Goal: Task Accomplishment & Management: Use online tool/utility

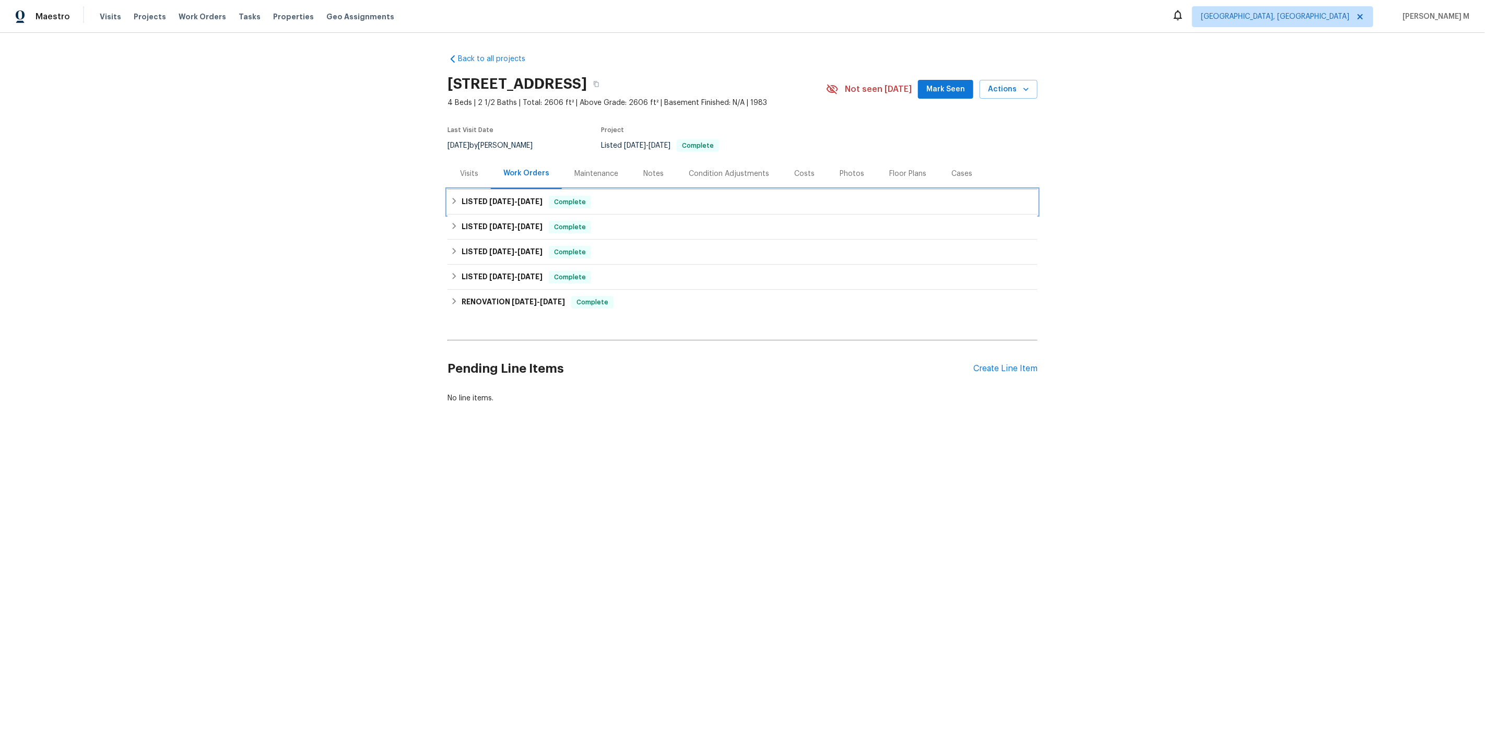
click at [502, 199] on h6 "LISTED [DATE] - [DATE]" at bounding box center [502, 202] width 81 height 13
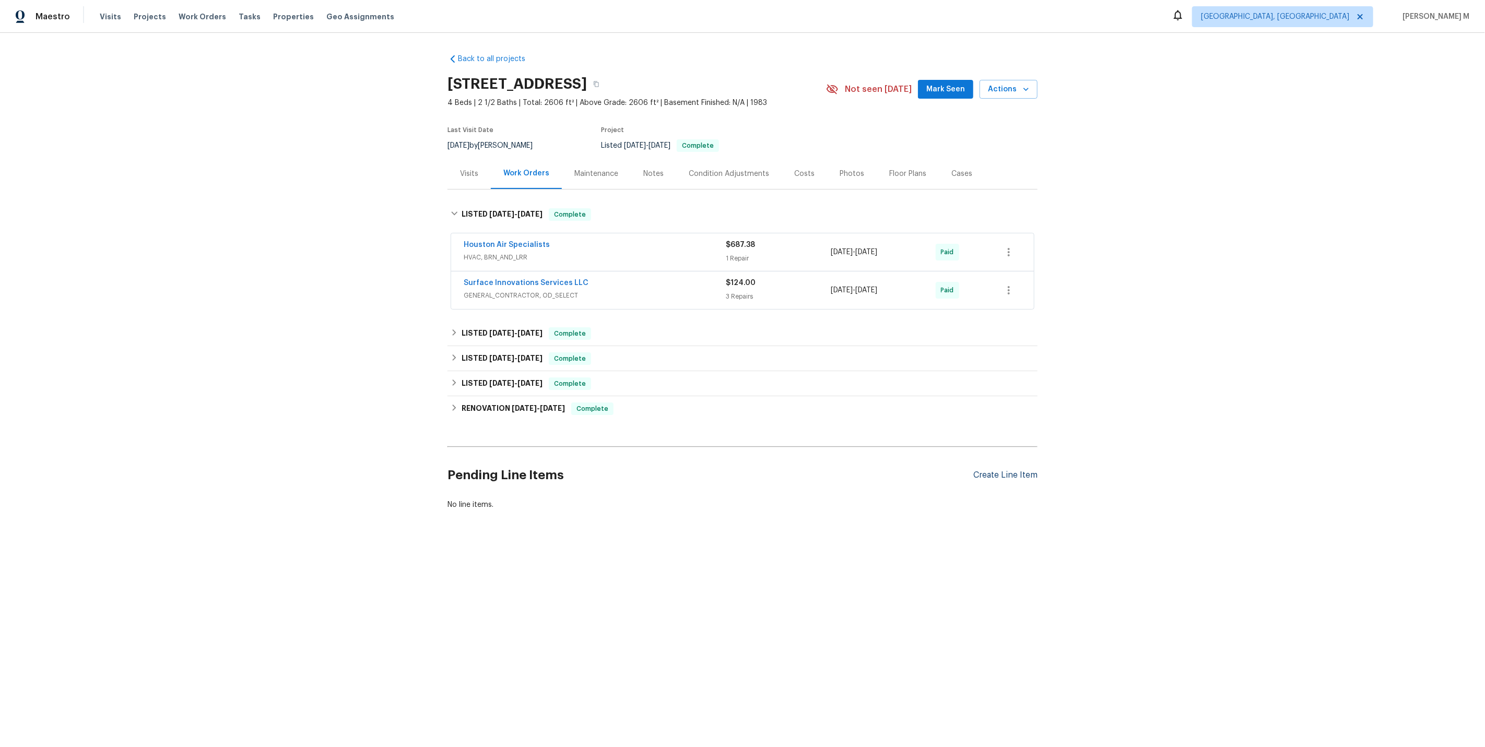
click at [1001, 470] on div "Create Line Item" at bounding box center [1005, 475] width 64 height 10
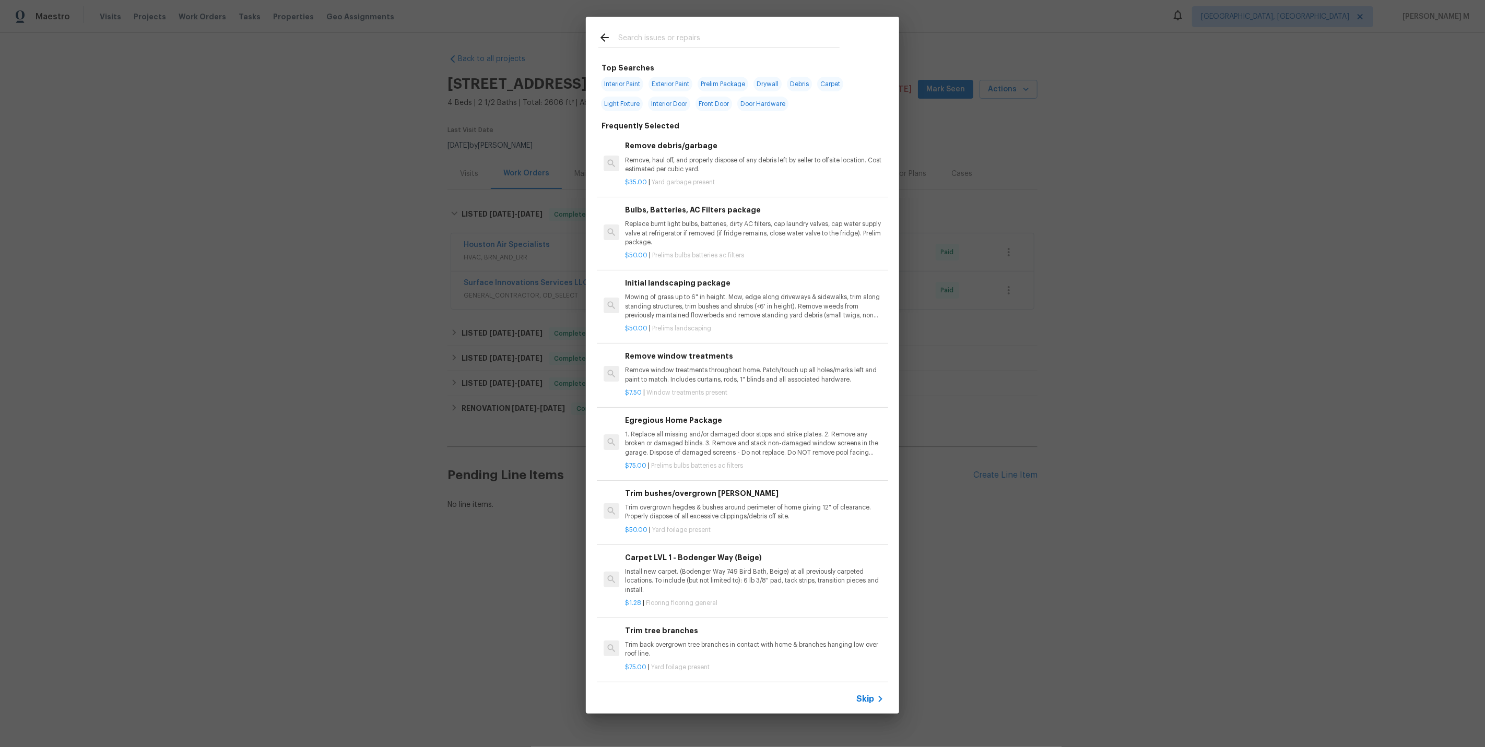
click at [878, 705] on icon at bounding box center [880, 699] width 13 height 13
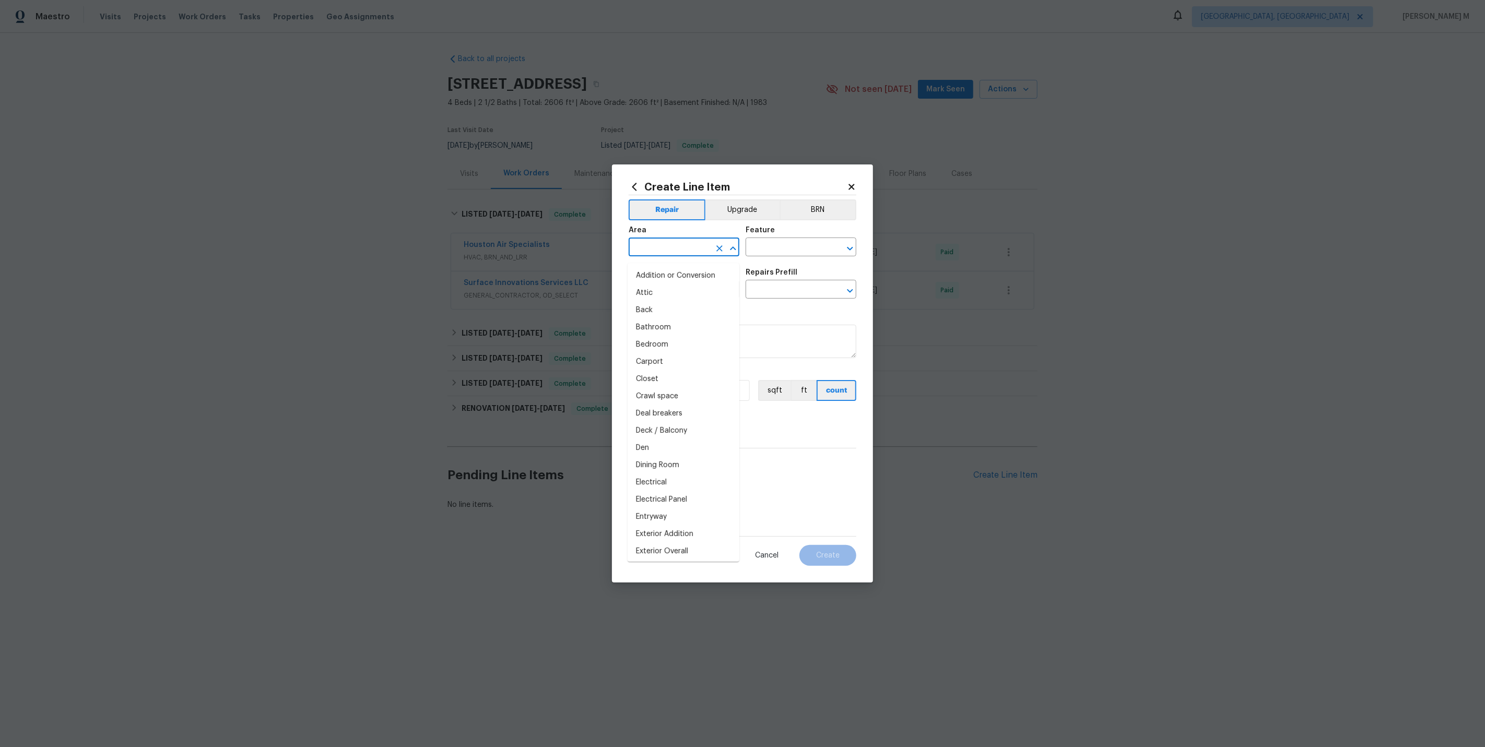
click at [705, 254] on input "text" at bounding box center [669, 248] width 81 height 16
click at [661, 277] on li "In-ground pool / Spa" at bounding box center [684, 275] width 112 height 17
type input "In-ground pool / Spa"
click at [766, 255] on input "text" at bounding box center [786, 248] width 81 height 16
click at [756, 294] on li "Pool" at bounding box center [802, 300] width 112 height 17
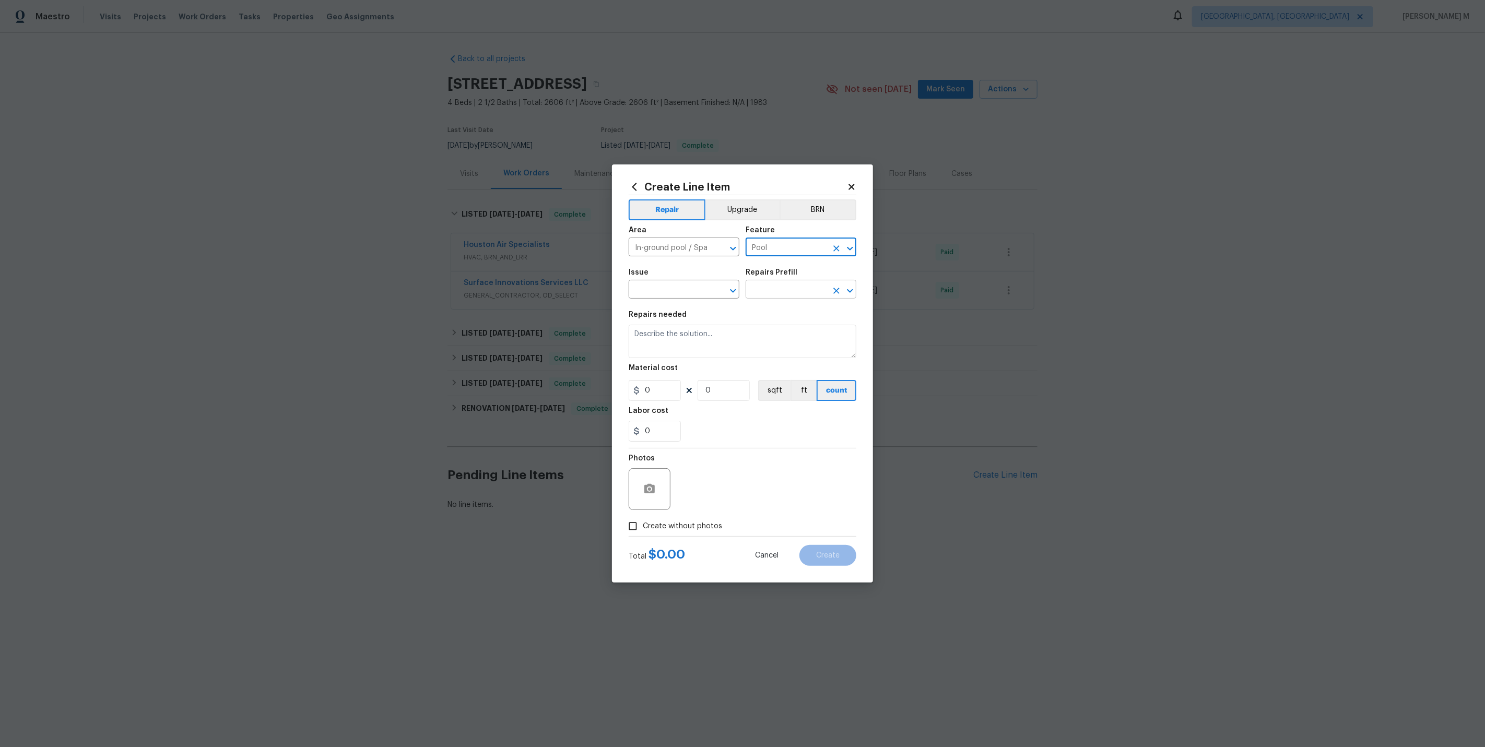
type input "Pool"
click at [756, 297] on input "text" at bounding box center [786, 290] width 81 height 16
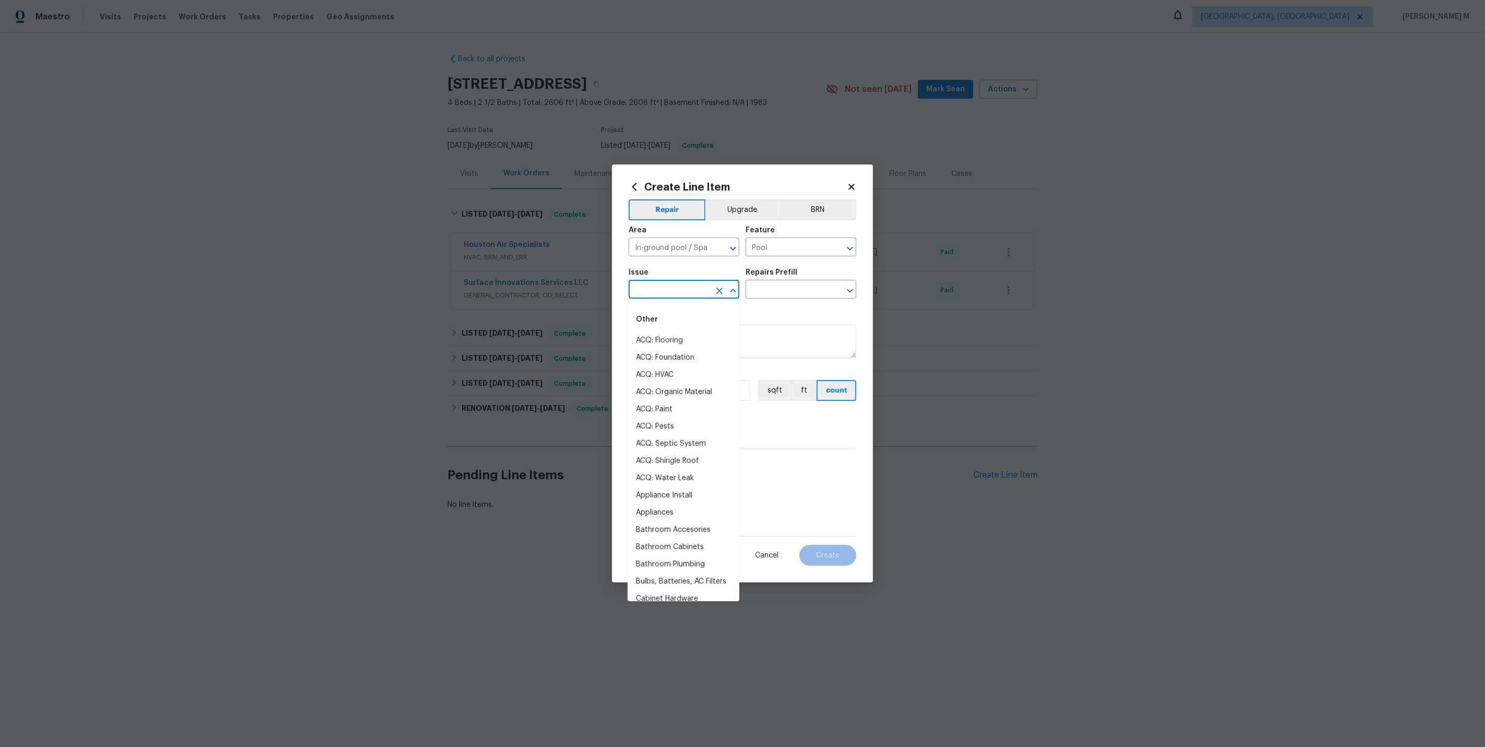
click at [667, 294] on input "text" at bounding box center [669, 290] width 81 height 16
click at [677, 338] on li "Pool" at bounding box center [684, 340] width 112 height 17
type input "Pool"
click at [791, 282] on div "Repairs Prefill" at bounding box center [801, 276] width 111 height 14
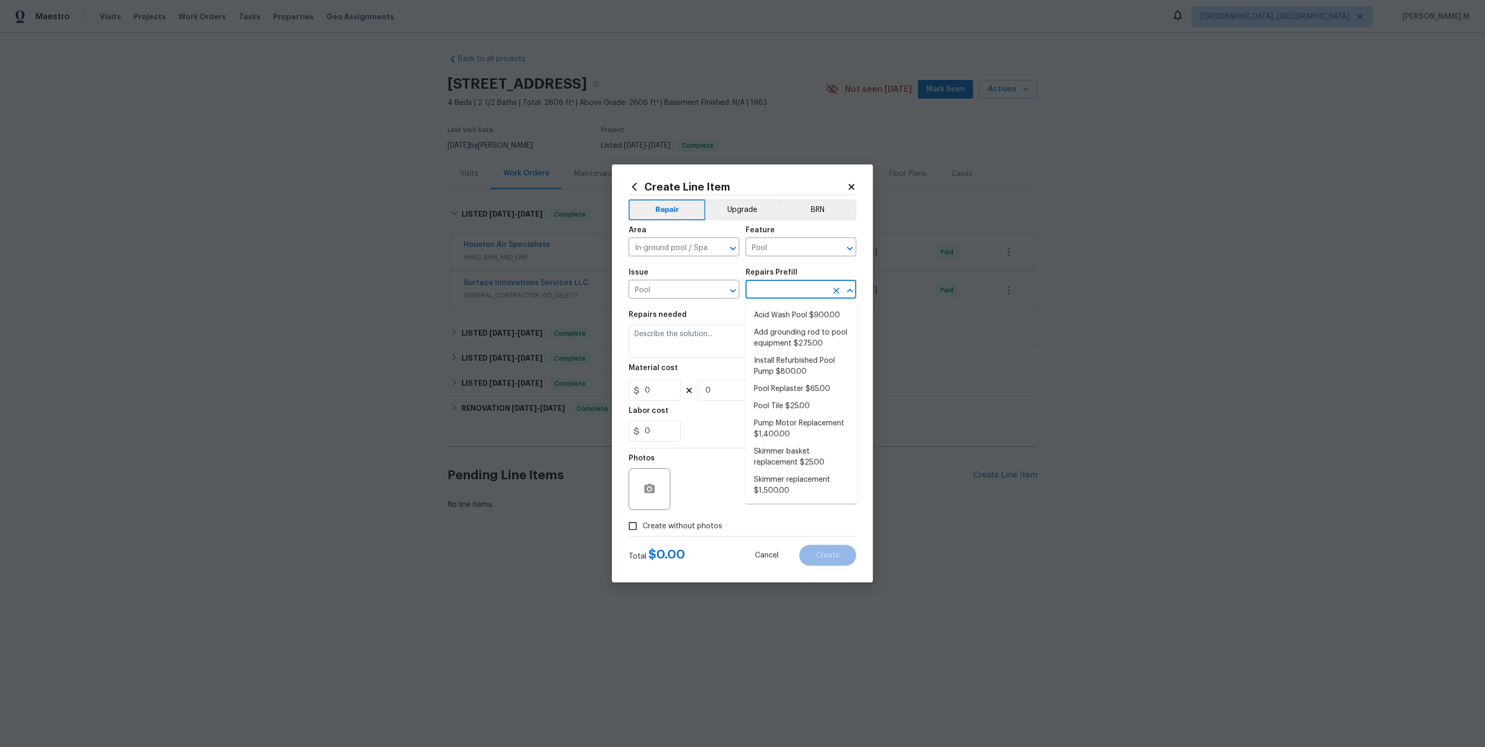
click at [784, 296] on input "text" at bounding box center [786, 290] width 81 height 16
click at [781, 290] on input "text" at bounding box center [786, 290] width 81 height 16
click at [712, 294] on div "Pool ​" at bounding box center [684, 290] width 111 height 16
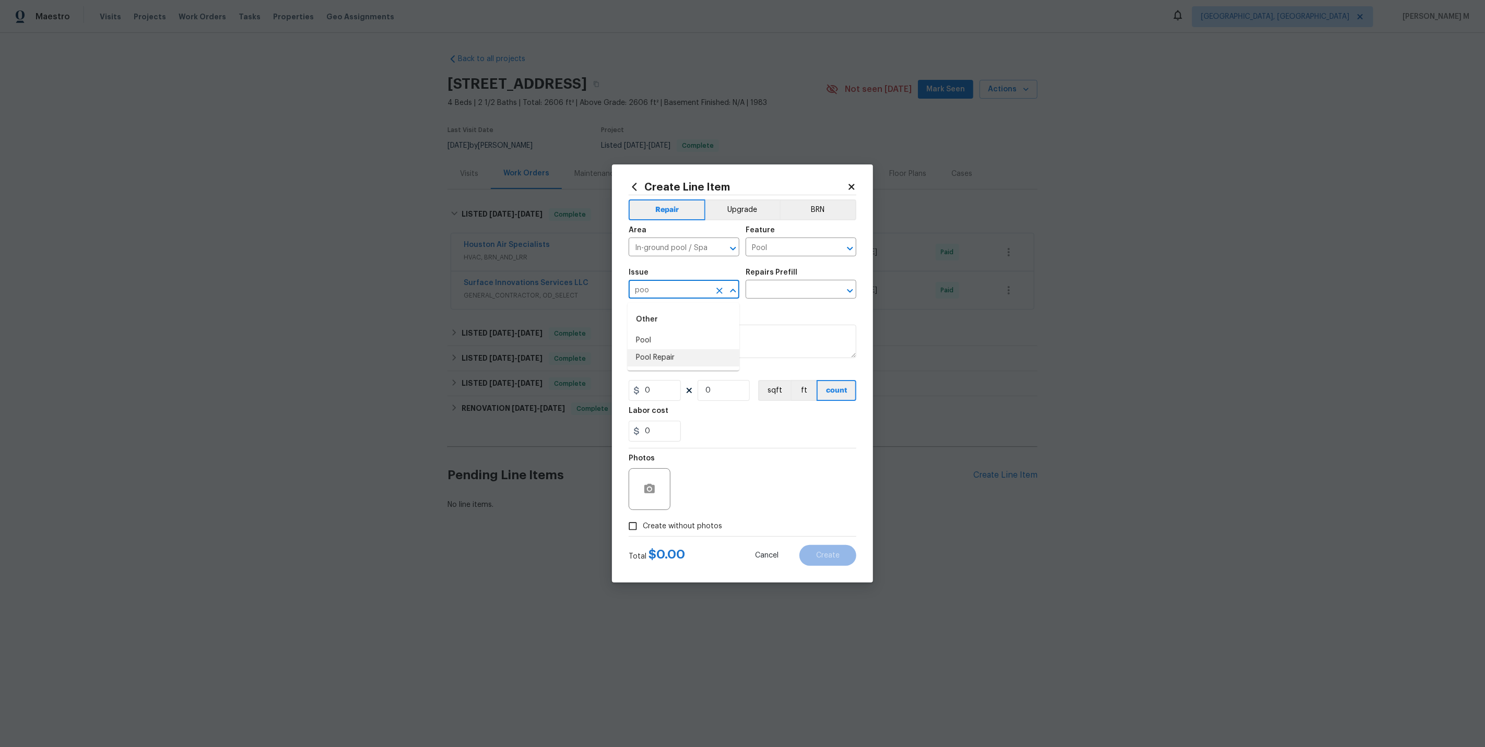
click at [696, 352] on li "Pool Repair" at bounding box center [684, 357] width 112 height 17
type input "Pool Repair"
click at [771, 293] on input "text" at bounding box center [786, 290] width 81 height 16
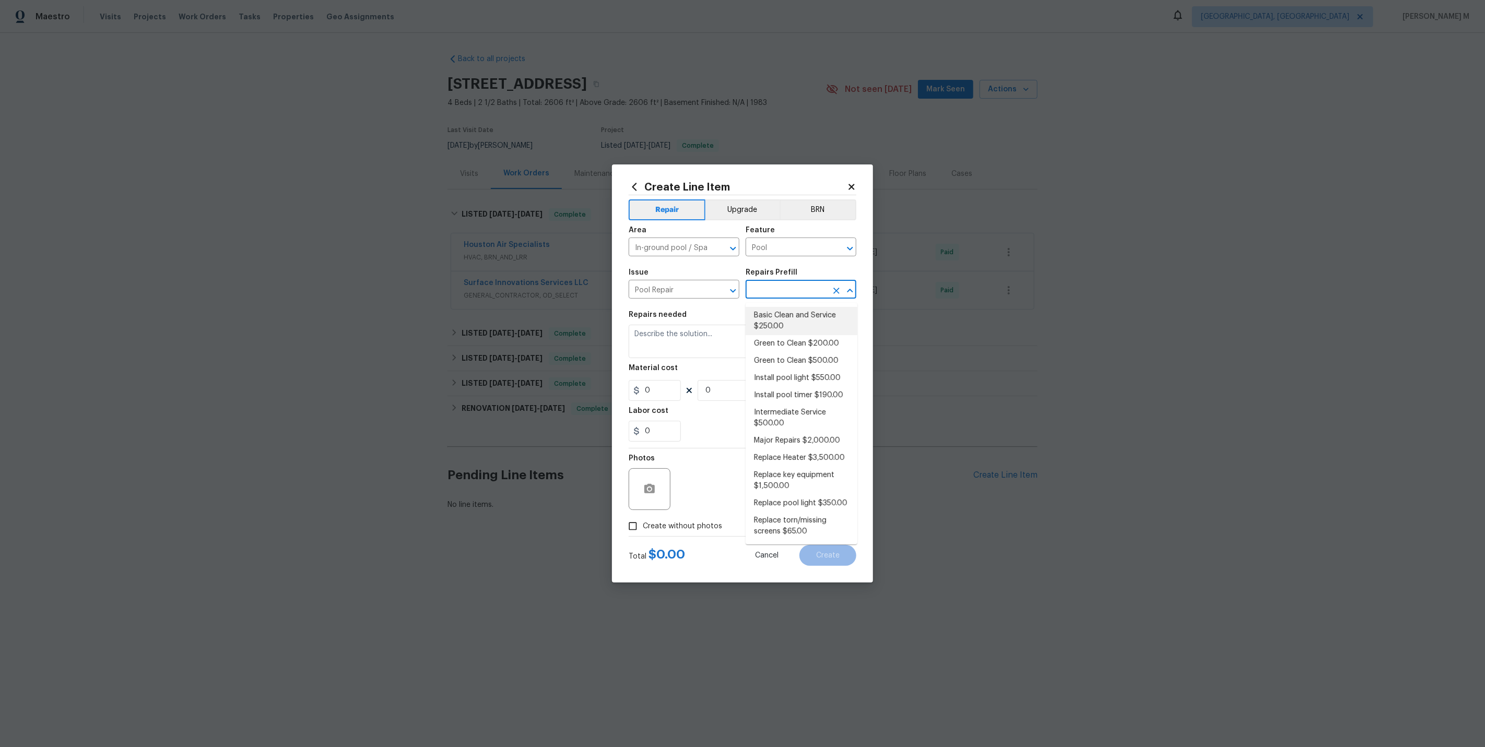
click at [794, 317] on li "Basic Clean and Service $250.00" at bounding box center [802, 321] width 112 height 28
type input "Basic Clean and Service $250.00"
type textarea "basic clean and service, balance chems, repair minor leaks at equipment, etc"
type input "250"
type input "1"
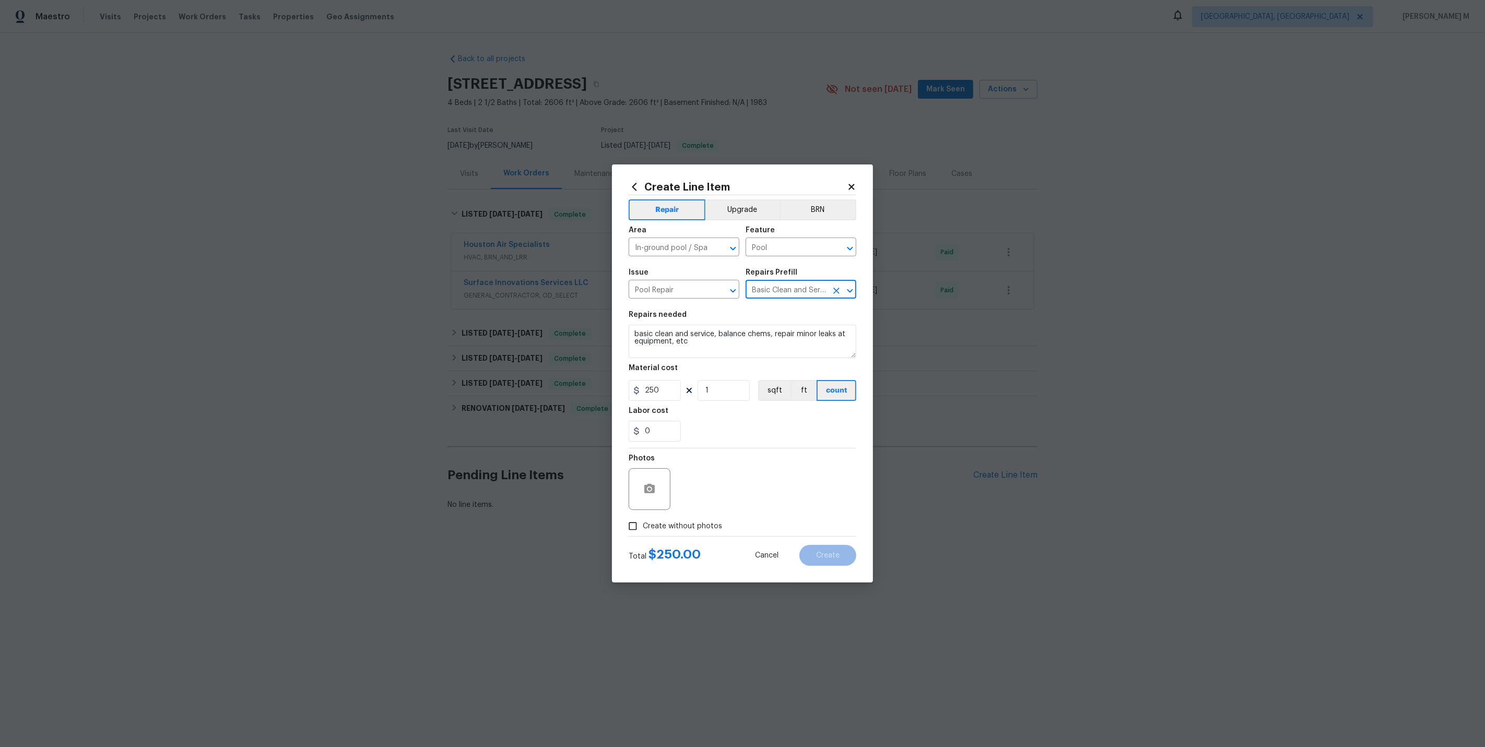
click at [772, 290] on input "Basic Clean and Service $250.00" at bounding box center [786, 290] width 81 height 16
click at [834, 292] on icon "Clear" at bounding box center [836, 291] width 10 height 10
click at [792, 289] on input "text" at bounding box center [786, 290] width 81 height 16
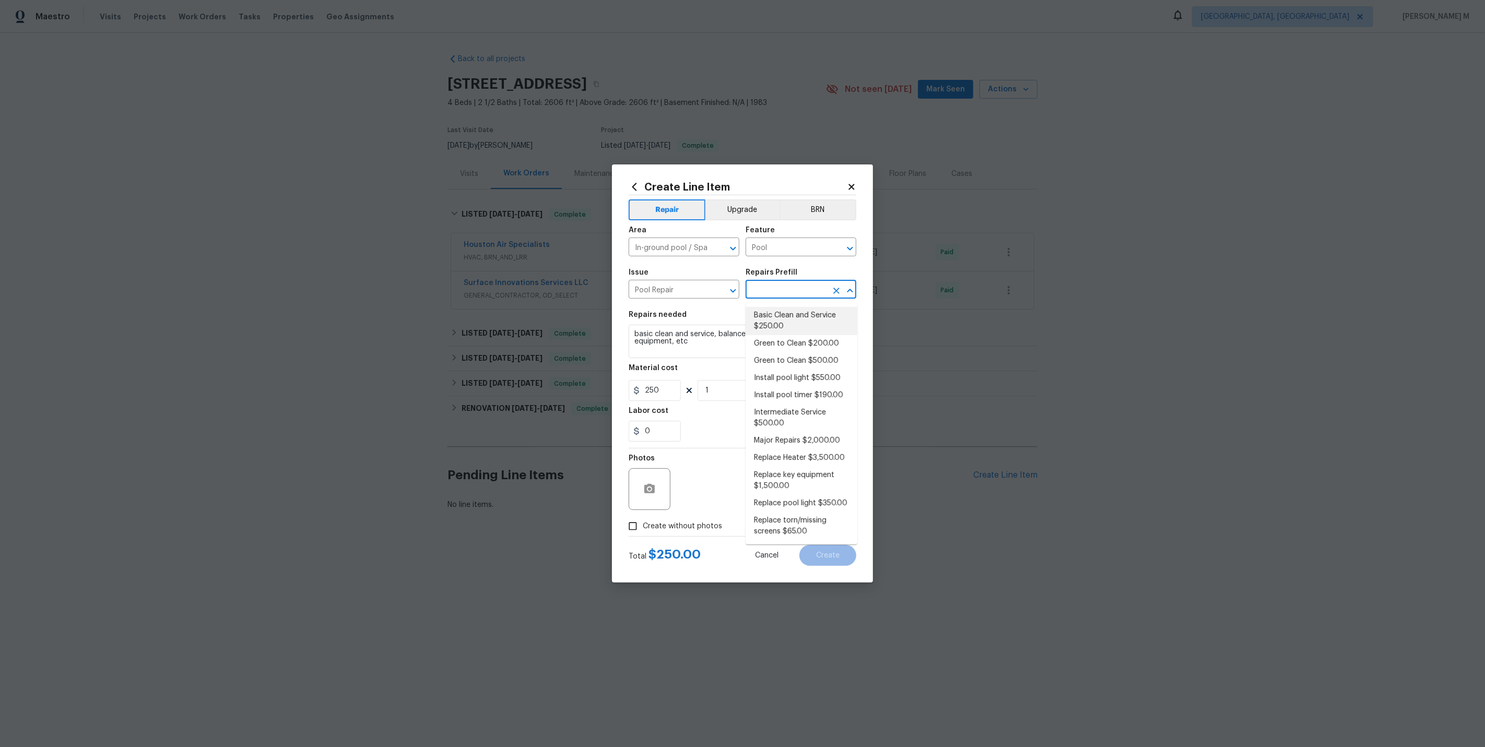
click at [776, 311] on li "Basic Clean and Service $250.00" at bounding box center [802, 321] width 112 height 28
type input "Basic Clean and Service $250.00"
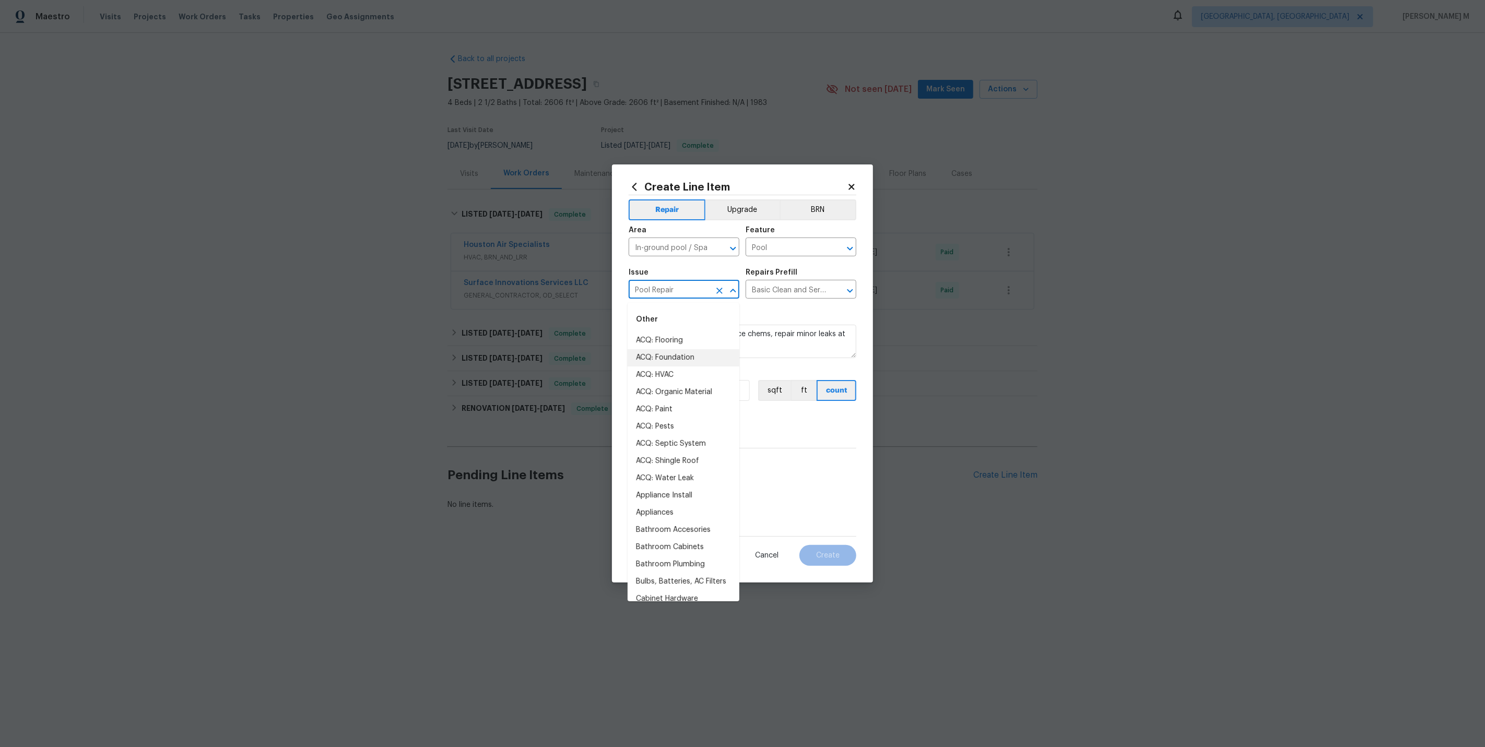
click at [654, 287] on input "Pool Repair" at bounding box center [669, 290] width 81 height 16
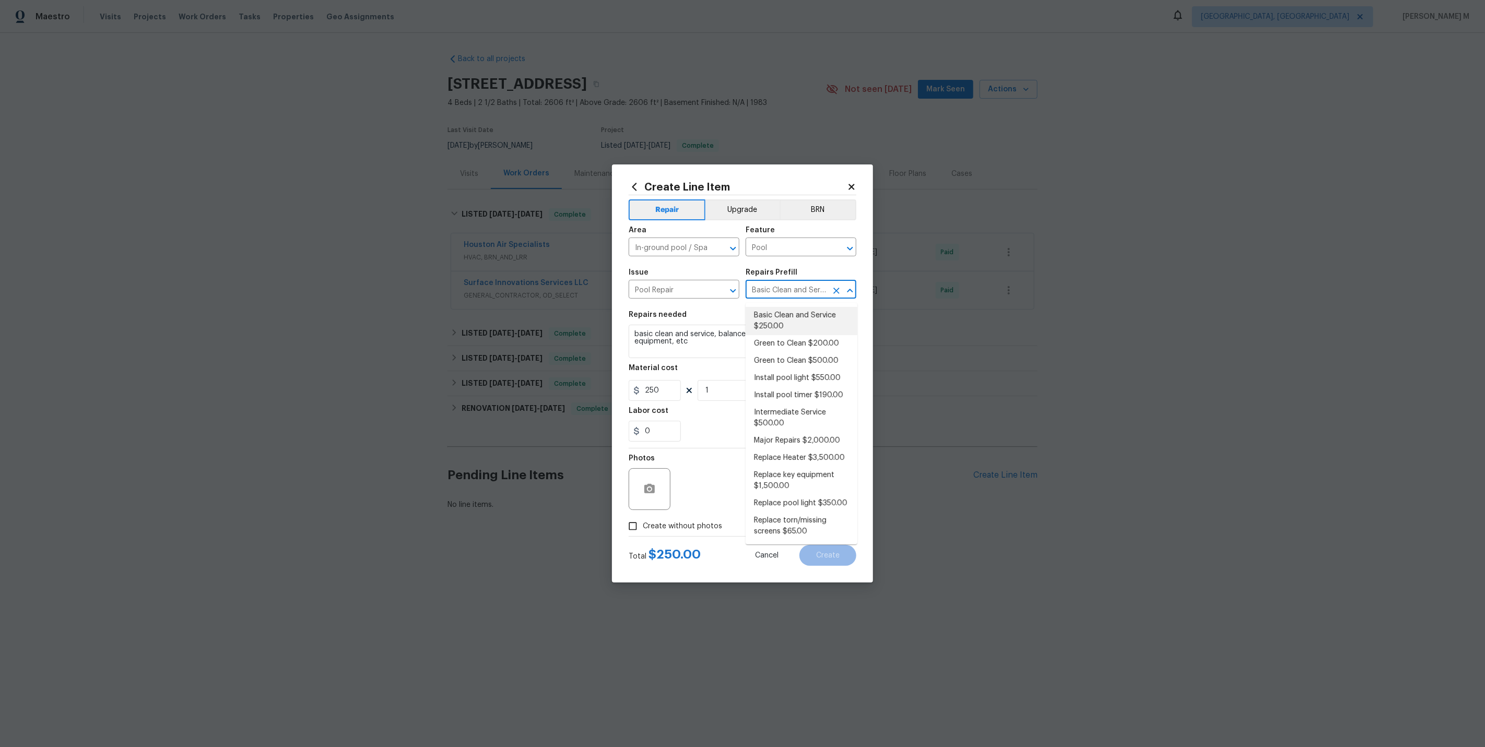
click at [762, 298] on input "Basic Clean and Service $250.00" at bounding box center [786, 290] width 81 height 16
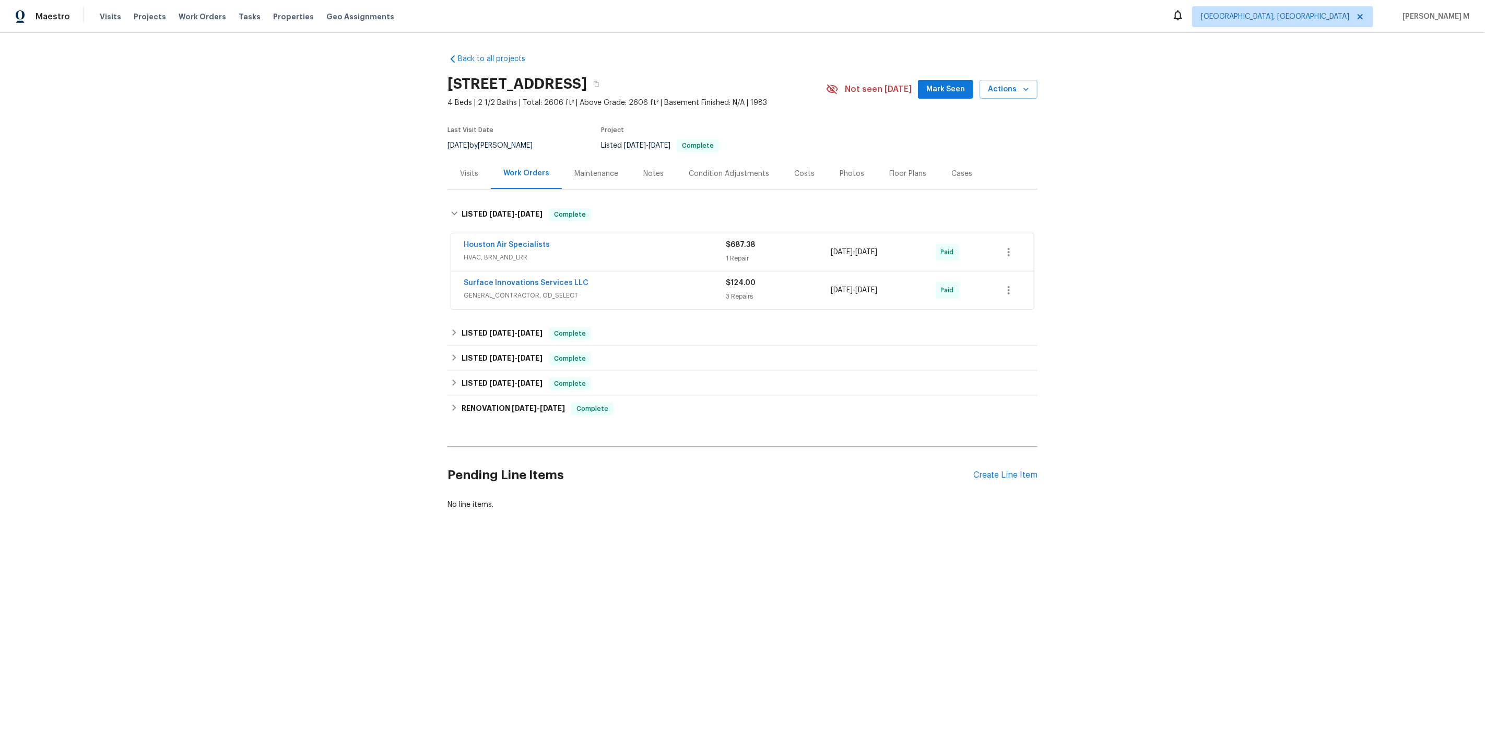
click at [596, 170] on div "Maintenance" at bounding box center [596, 174] width 44 height 10
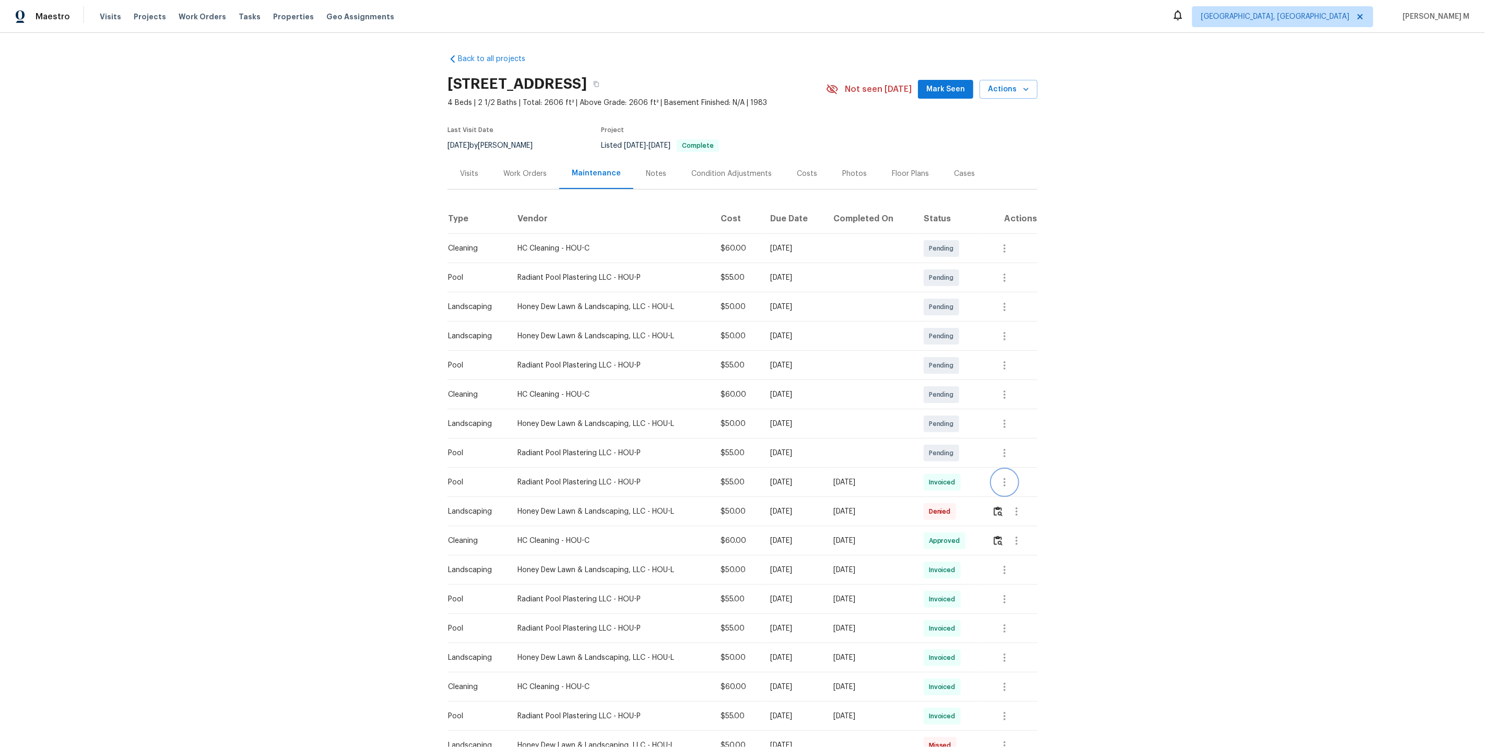
click at [1005, 476] on icon "button" at bounding box center [1004, 482] width 13 height 13
click at [1005, 471] on li "Message vendor" at bounding box center [1031, 477] width 73 height 17
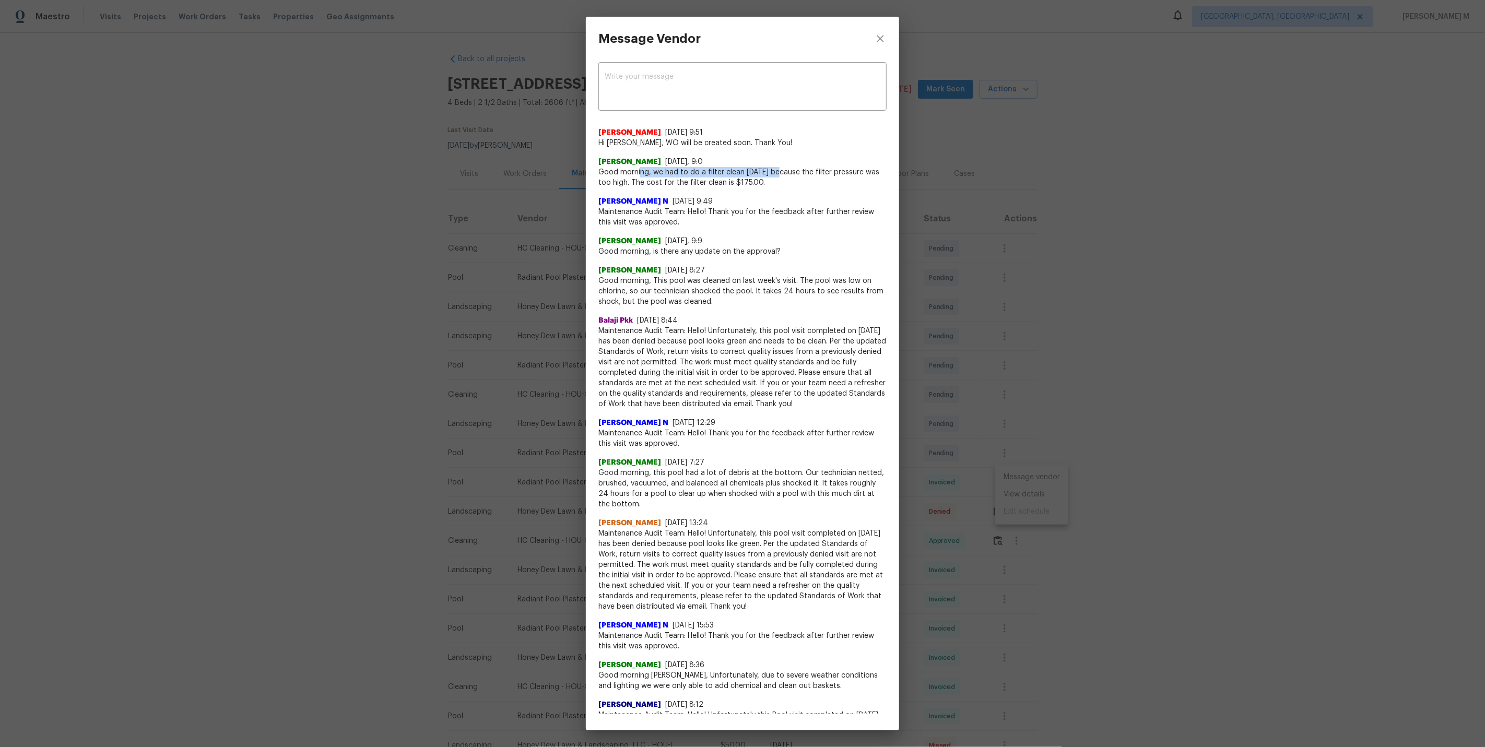
drag, startPoint x: 641, startPoint y: 172, endPoint x: 772, endPoint y: 166, distance: 131.7
click at [774, 169] on span "Good morning, we had to do a filter clean [DATE] because the filter pressure wa…" at bounding box center [742, 177] width 288 height 21
click at [1065, 293] on div "Message Vendor x ​ [PERSON_NAME] [DATE] 9:51 Hi [PERSON_NAME], WO will be creat…" at bounding box center [742, 373] width 1485 height 747
